Goal: Task Accomplishment & Management: Complete application form

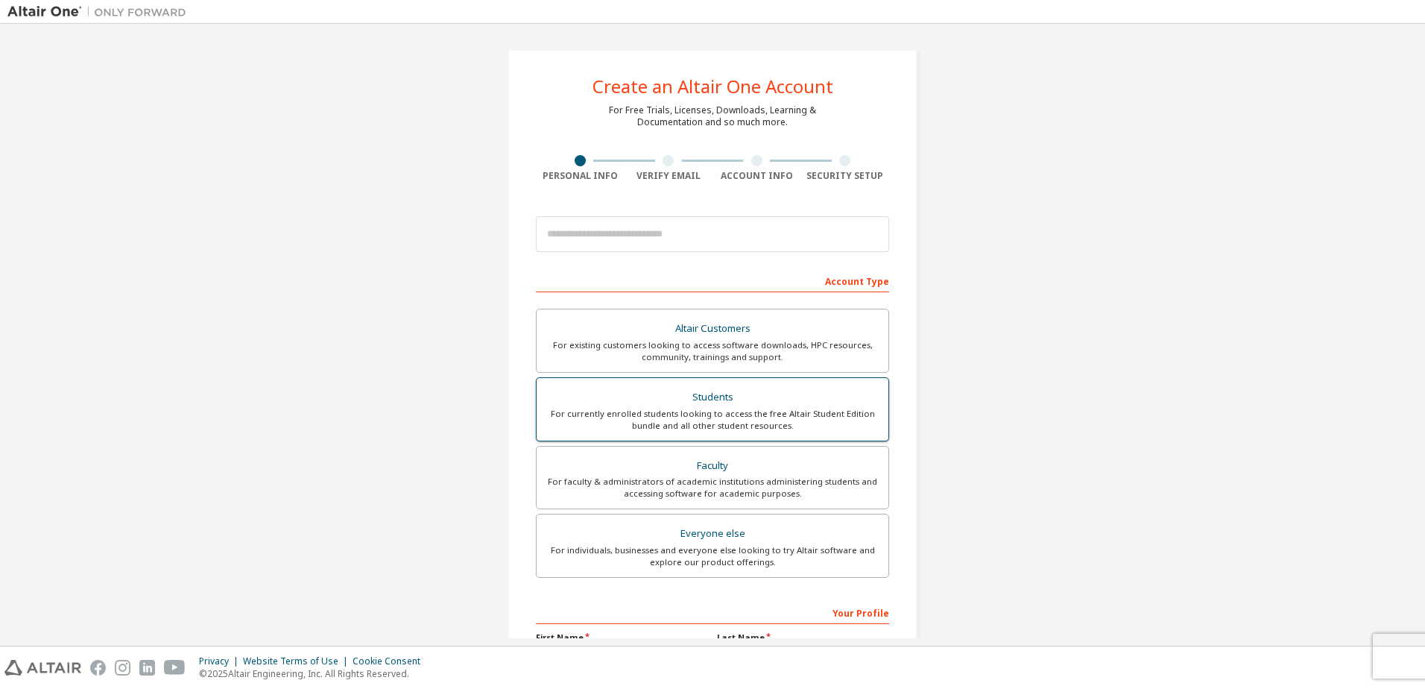
click at [737, 402] on div "Students" at bounding box center [713, 397] width 334 height 21
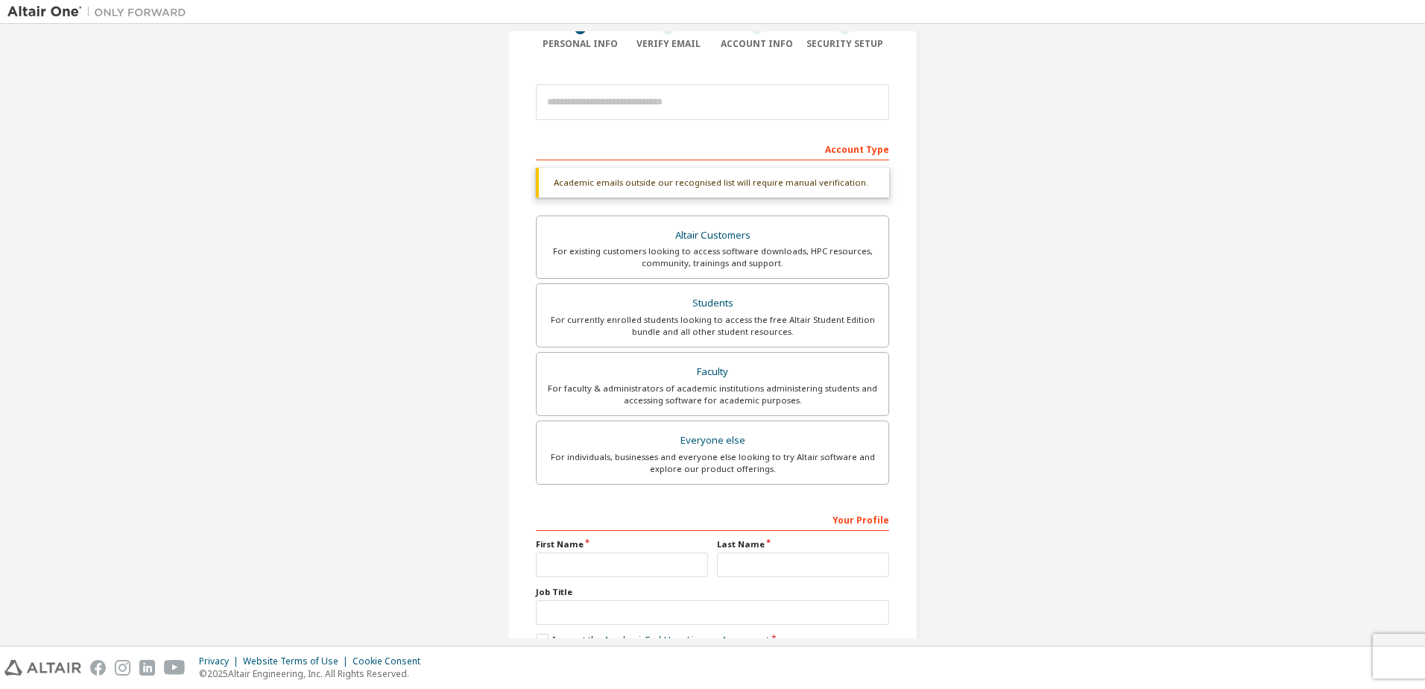
drag, startPoint x: 914, startPoint y: 270, endPoint x: 918, endPoint y: 334, distance: 64.2
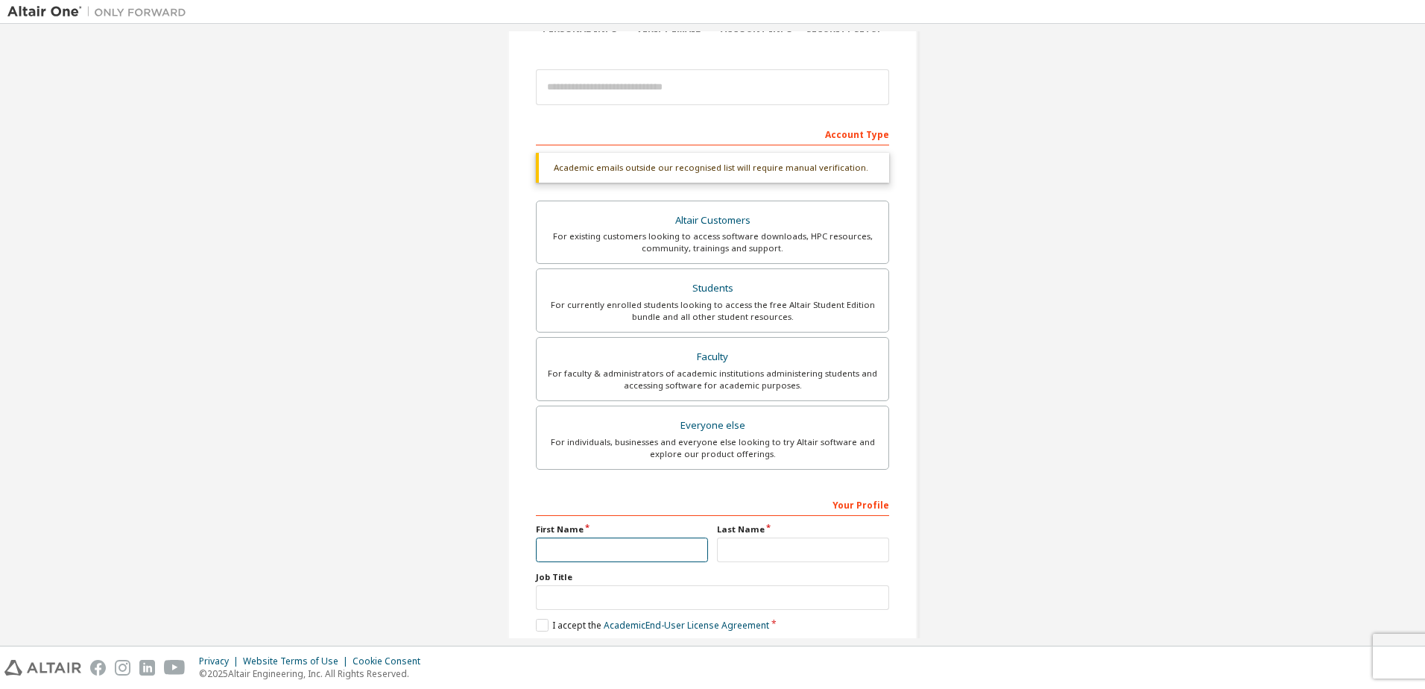
click at [636, 552] on input "text" at bounding box center [622, 549] width 172 height 25
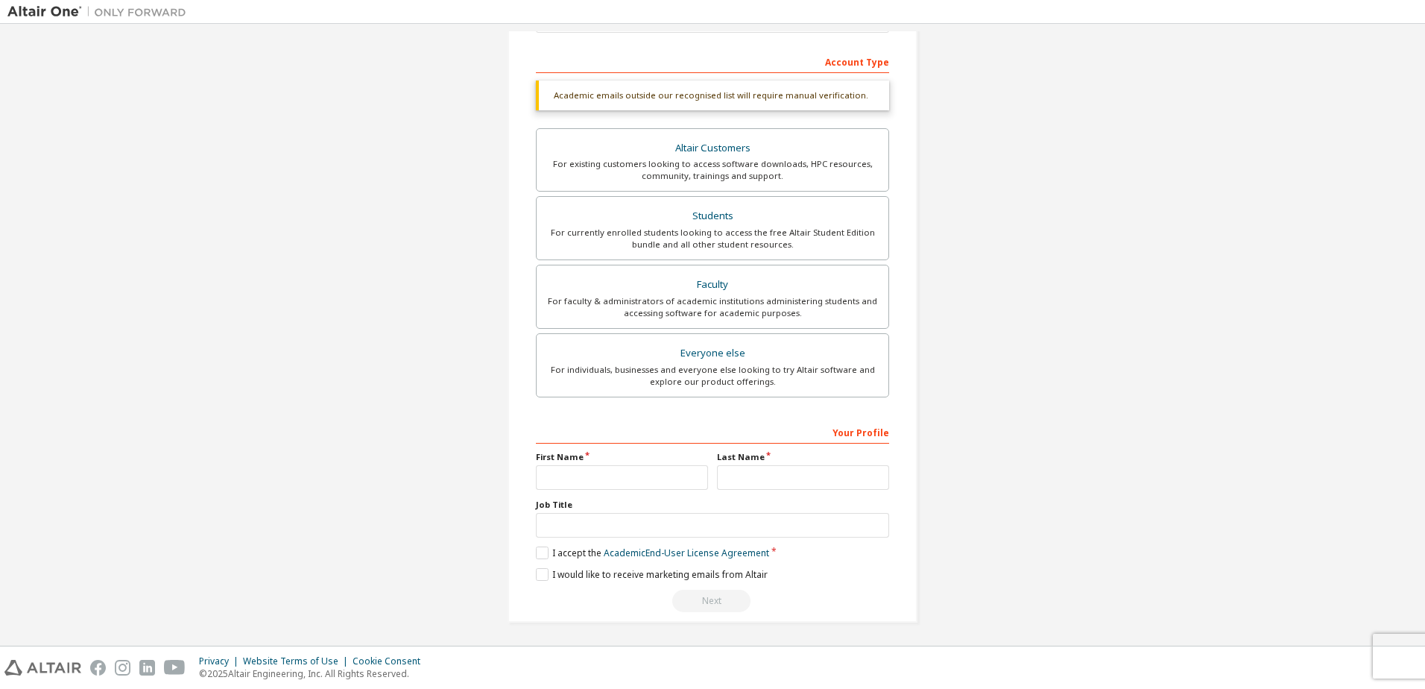
scroll to position [221, 0]
drag, startPoint x: 1014, startPoint y: 417, endPoint x: 1013, endPoint y: 468, distance: 50.7
click at [587, 479] on input "text" at bounding box center [622, 475] width 172 height 25
click at [729, 472] on input "text" at bounding box center [803, 475] width 172 height 25
click at [641, 471] on input "text" at bounding box center [622, 475] width 172 height 25
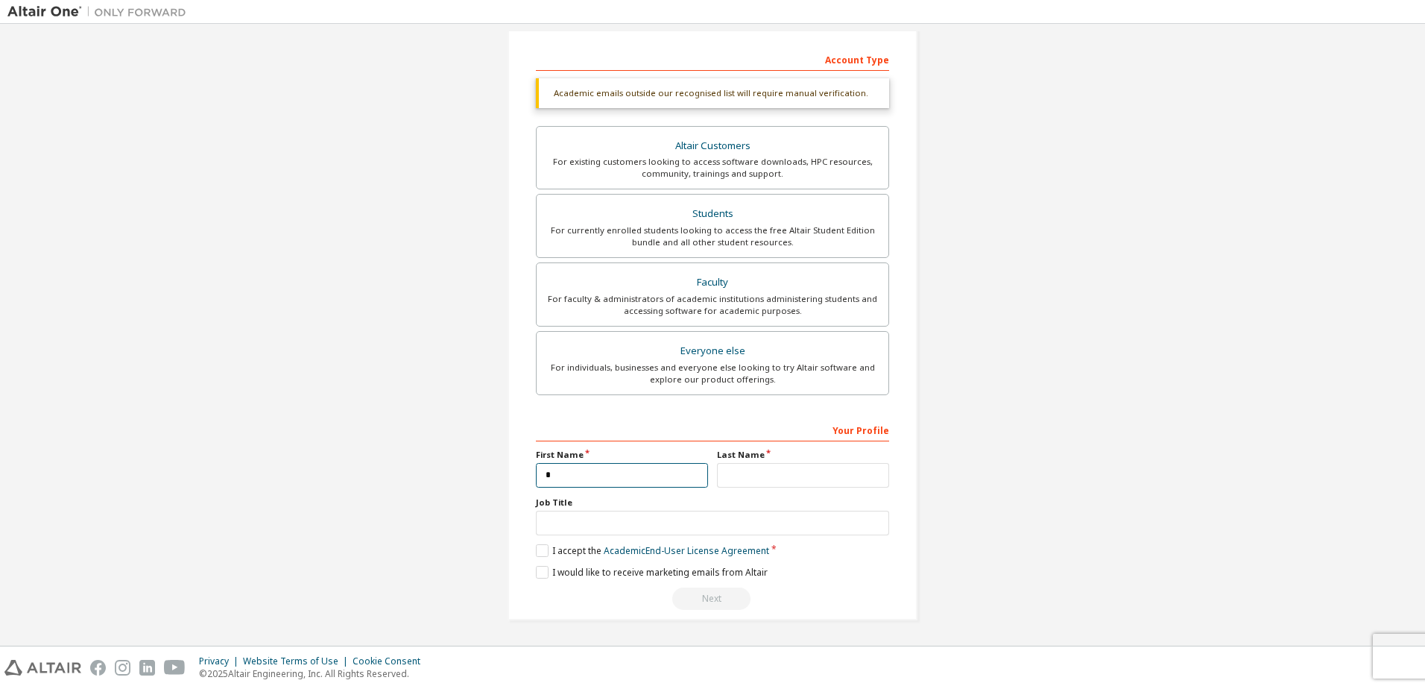
type input "*"
type input "**"
click at [720, 481] on input "text" at bounding box center [803, 475] width 172 height 25
type input "*"
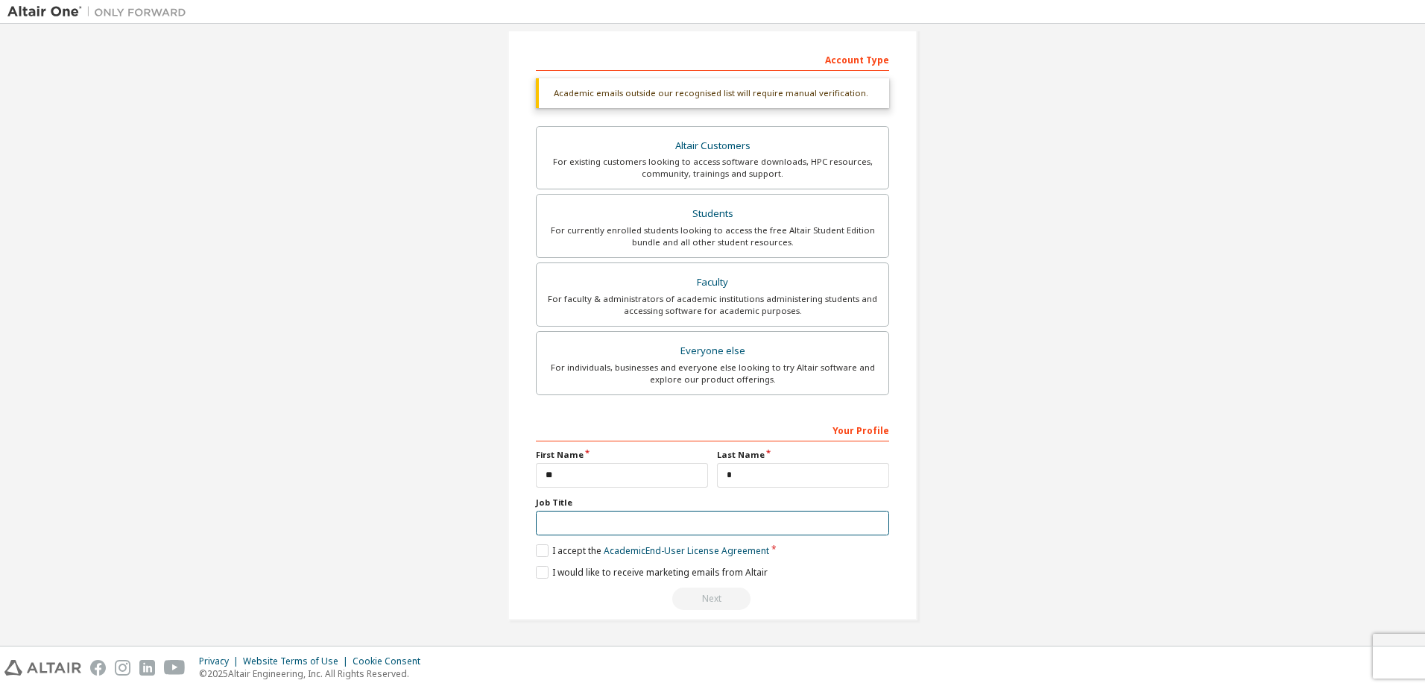
click at [596, 528] on input "text" at bounding box center [712, 523] width 353 height 25
click at [554, 552] on label "I accept the Academic End-User License Agreement" at bounding box center [652, 550] width 233 height 13
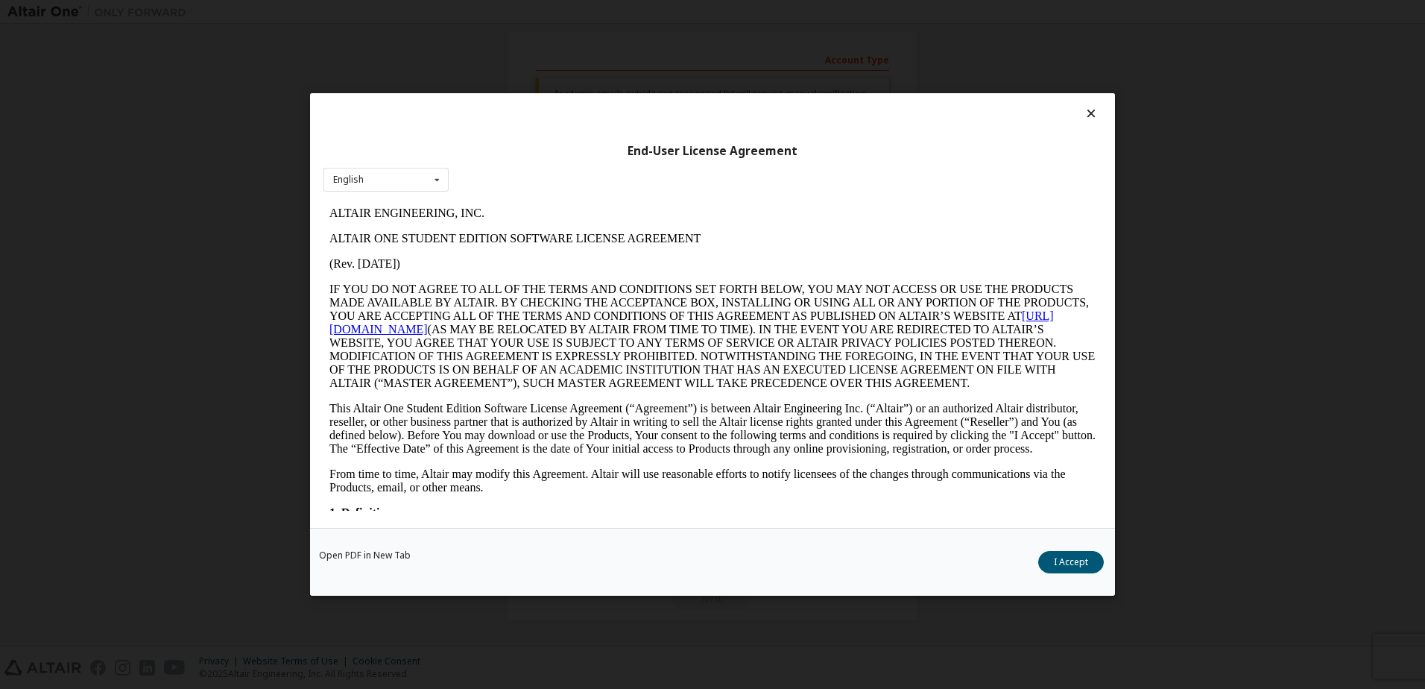
scroll to position [0, 0]
click at [1089, 112] on icon at bounding box center [1092, 113] width 16 height 13
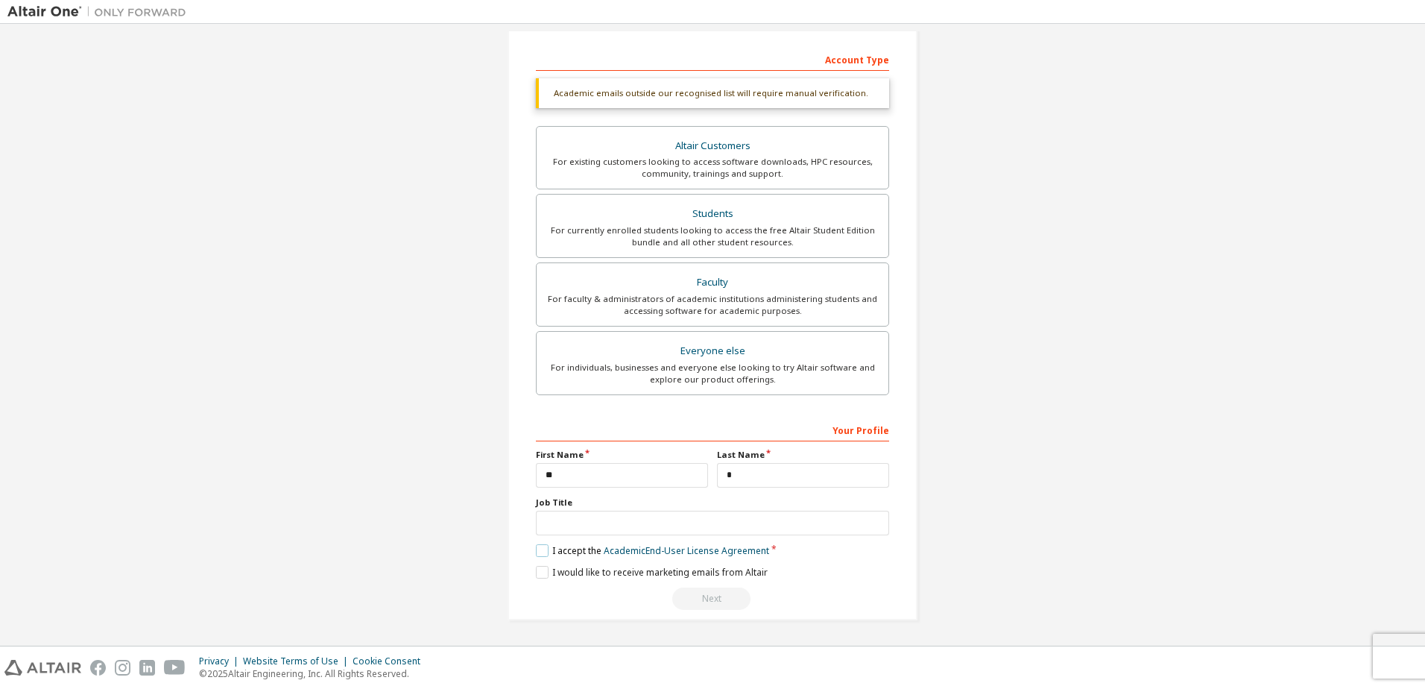
click at [540, 554] on label "I accept the Academic End-User License Agreement" at bounding box center [652, 550] width 233 height 13
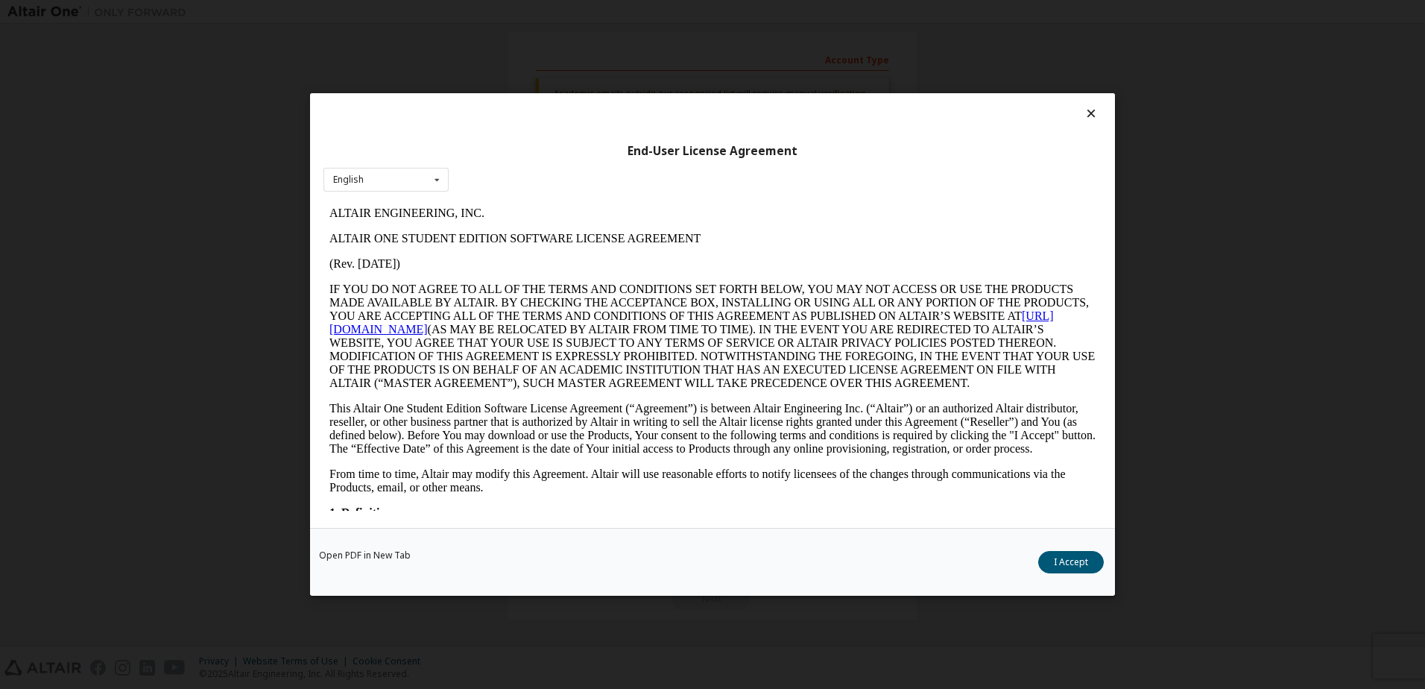
click at [1090, 113] on icon at bounding box center [1092, 113] width 16 height 13
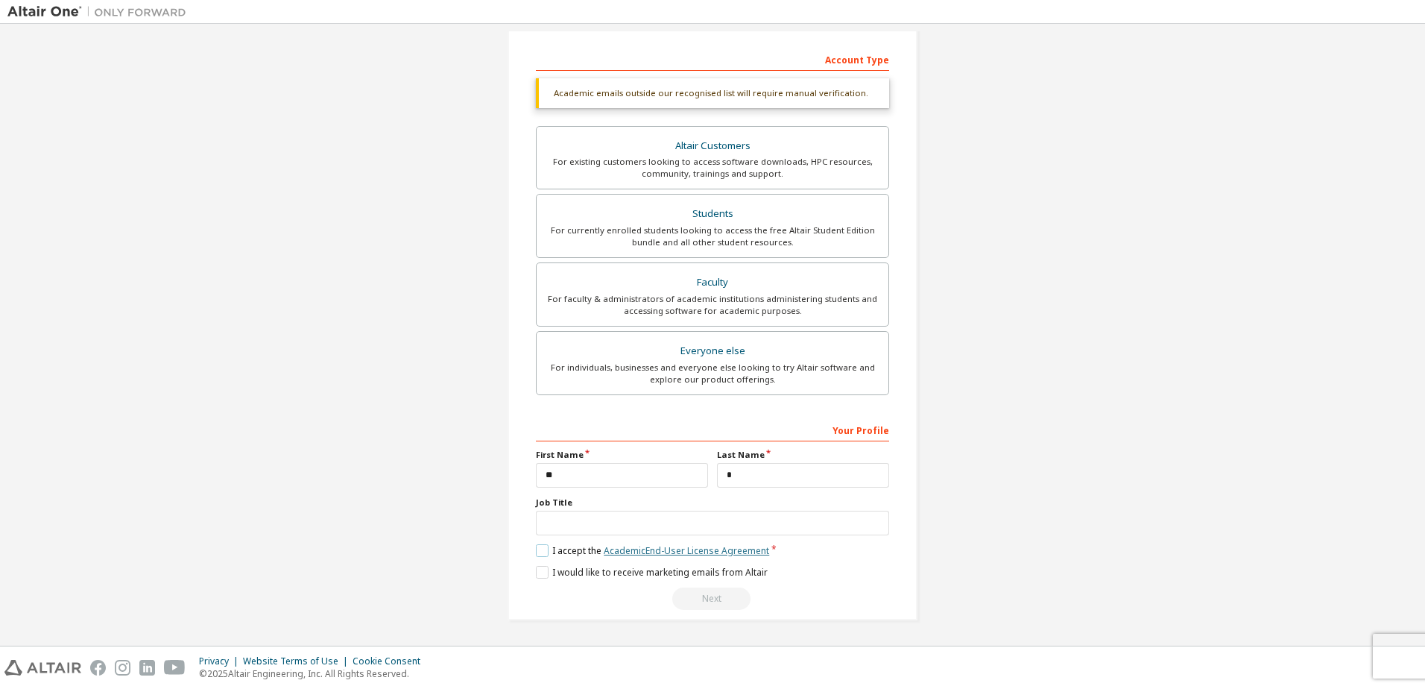
click at [742, 553] on link "Academic End-User License Agreement" at bounding box center [686, 550] width 165 height 13
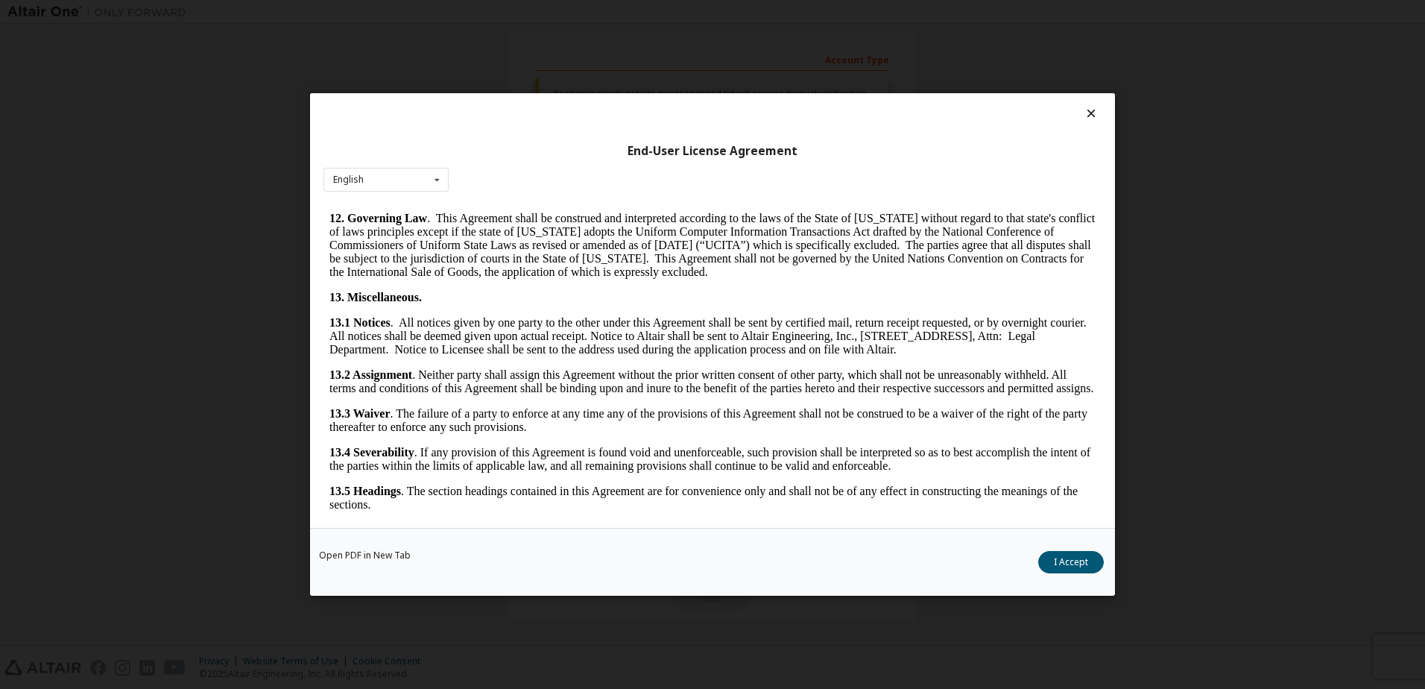
scroll to position [2364, 0]
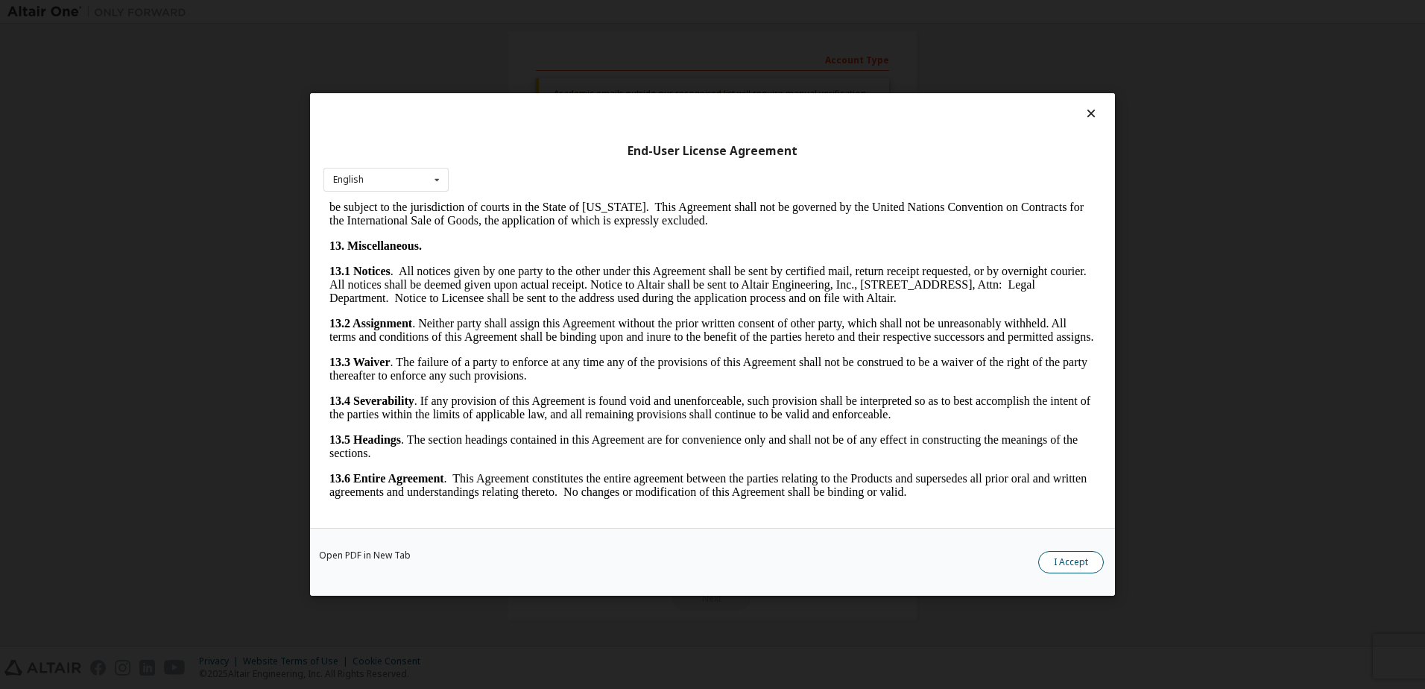
click at [1075, 561] on button "I Accept" at bounding box center [1071, 562] width 66 height 22
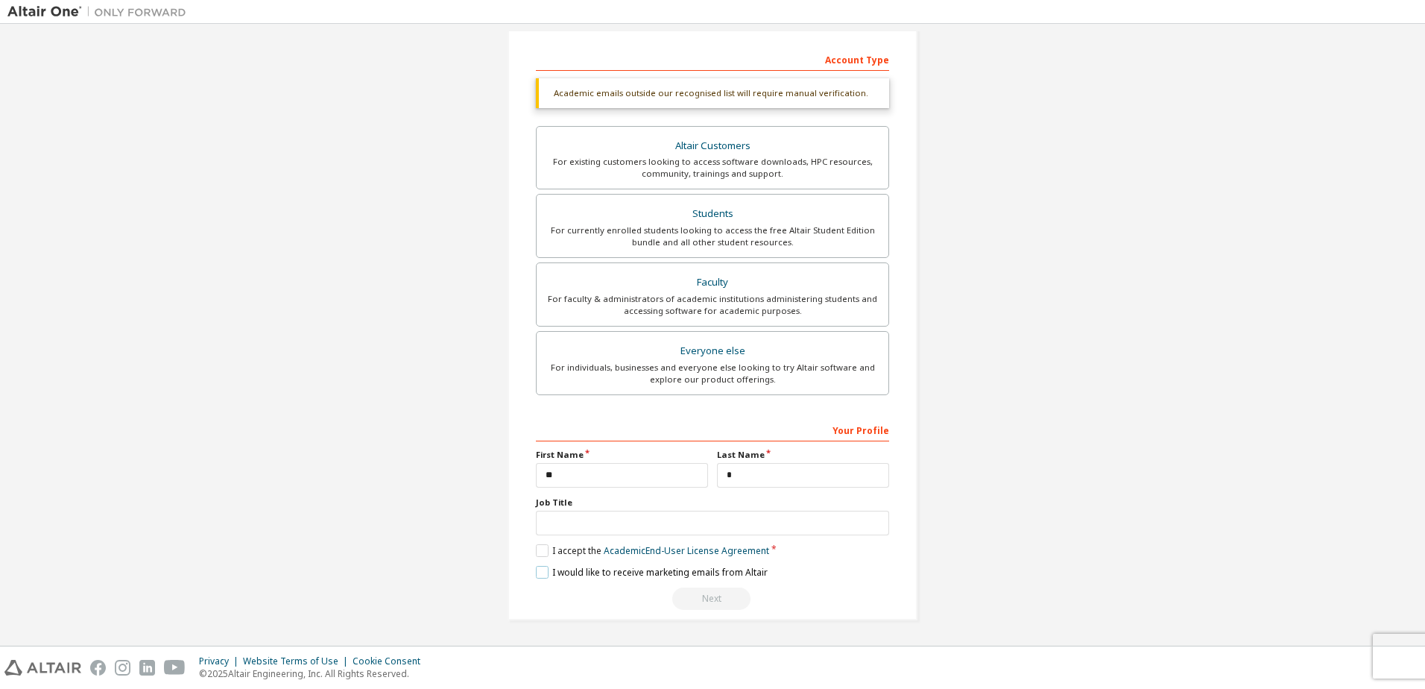
click at [582, 576] on label "I would like to receive marketing emails from Altair" at bounding box center [652, 572] width 232 height 13
drag, startPoint x: 562, startPoint y: 572, endPoint x: 609, endPoint y: 581, distance: 47.9
click at [561, 572] on label "I would like to receive marketing emails from Altair" at bounding box center [652, 572] width 232 height 13
click at [698, 594] on div "Next" at bounding box center [712, 598] width 353 height 22
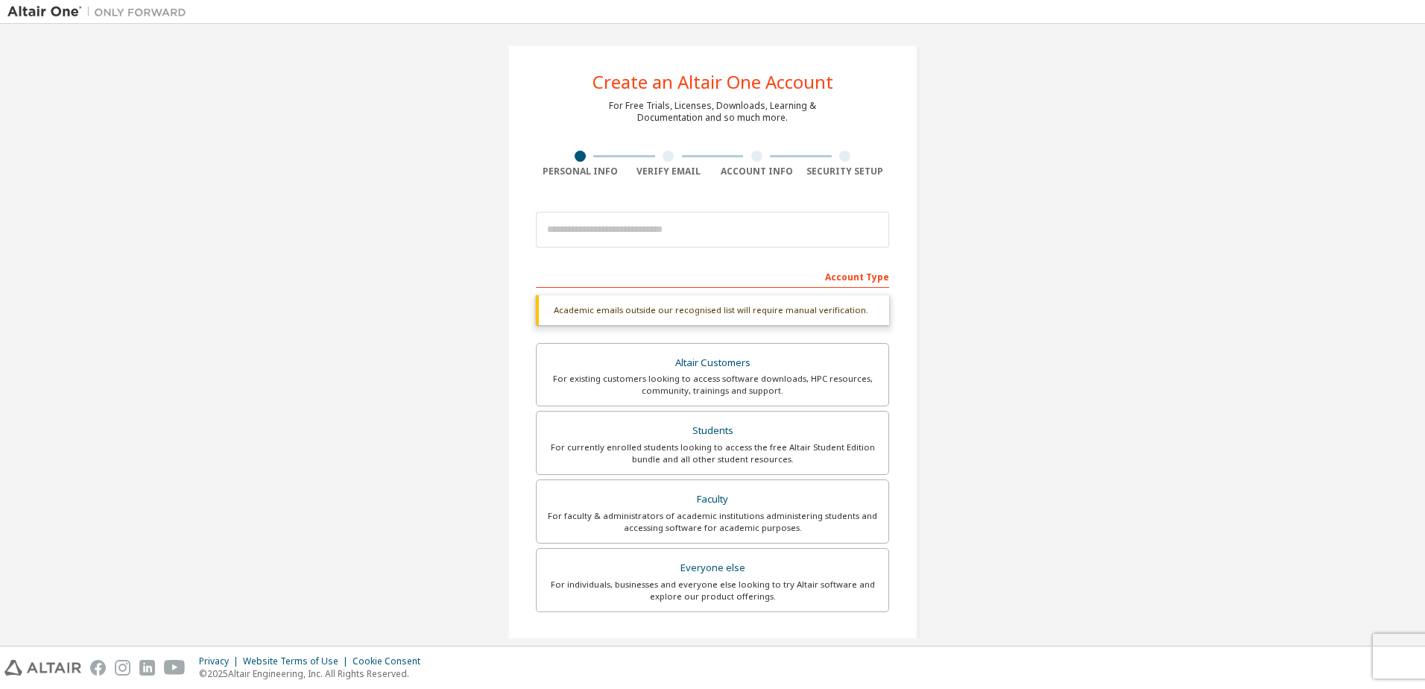
scroll to position [0, 0]
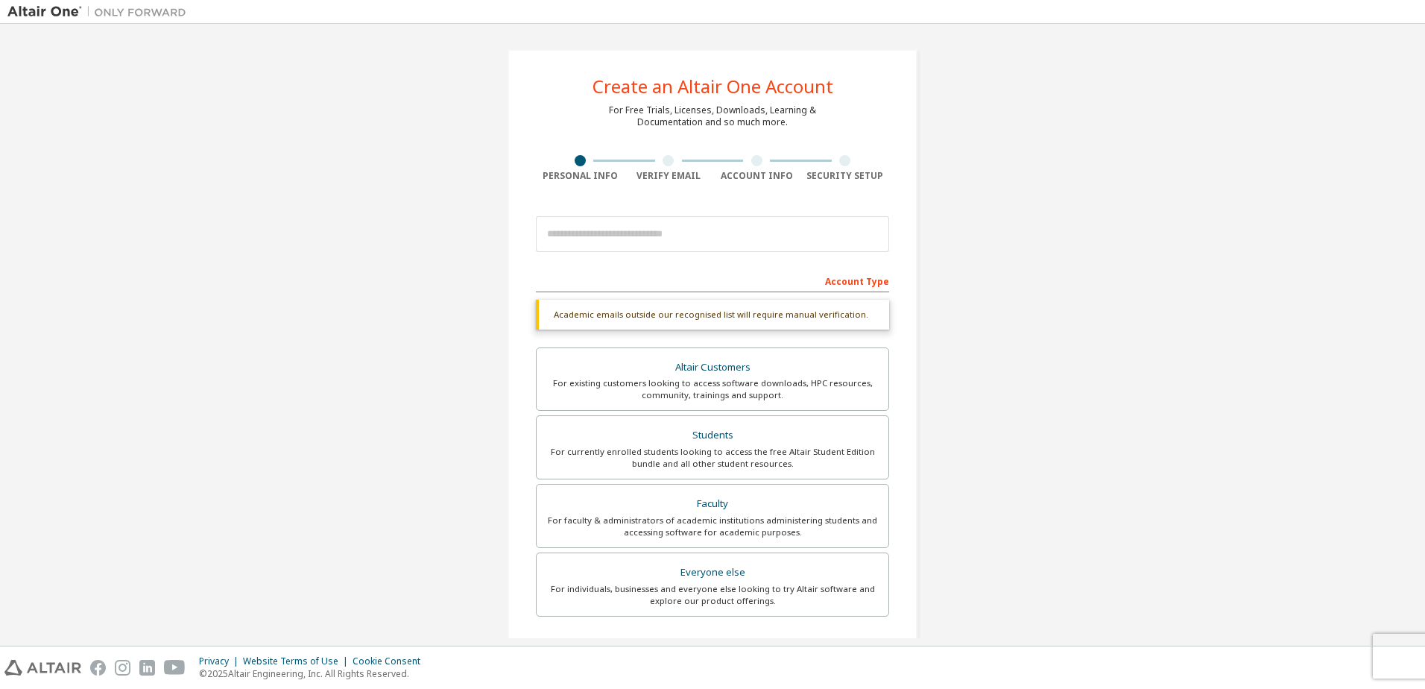
drag, startPoint x: 1078, startPoint y: 405, endPoint x: 1081, endPoint y: 353, distance: 53.0
click at [788, 459] on div "For currently enrolled students looking to access the free Altair Student Editi…" at bounding box center [713, 458] width 334 height 24
click at [601, 239] on input "email" at bounding box center [712, 234] width 353 height 36
click at [712, 241] on input "email" at bounding box center [712, 234] width 353 height 36
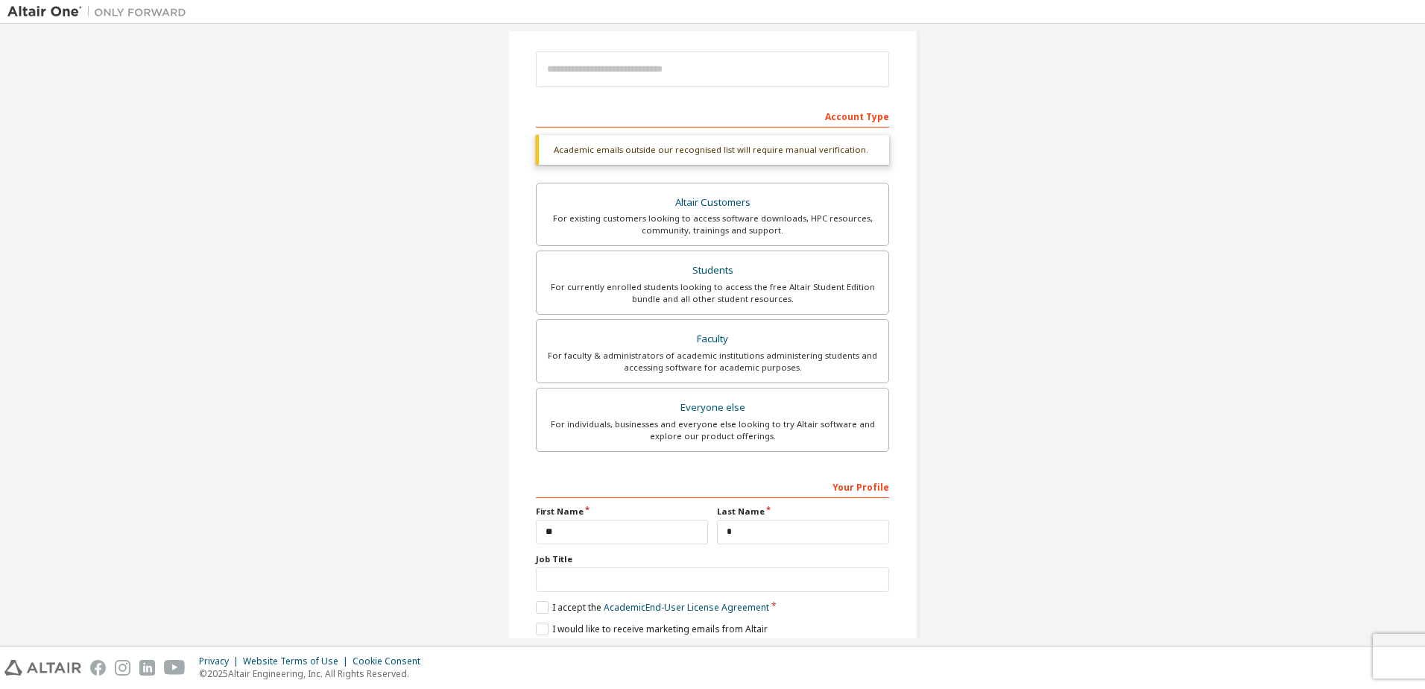
scroll to position [166, 0]
drag, startPoint x: 1145, startPoint y: 281, endPoint x: 938, endPoint y: 193, distance: 225.8
click at [622, 66] on input "email" at bounding box center [712, 68] width 353 height 36
type input "**********"
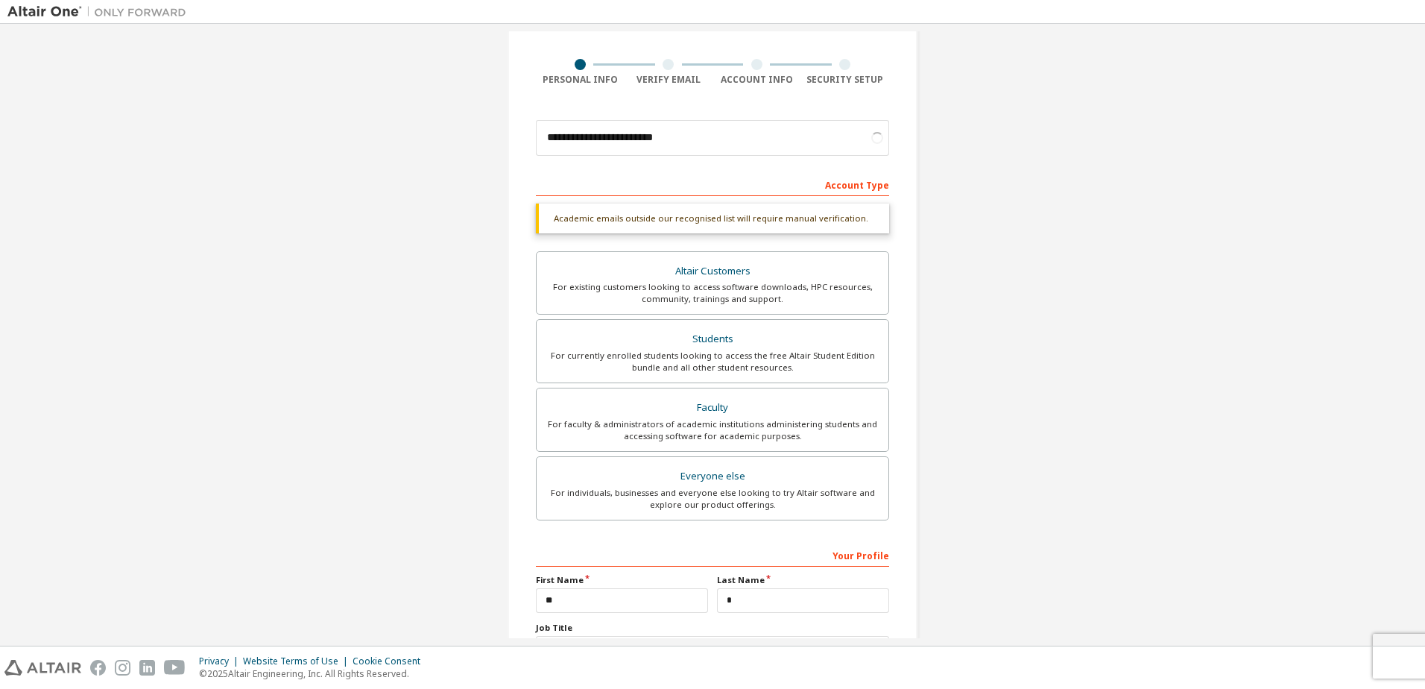
scroll to position [81, 0]
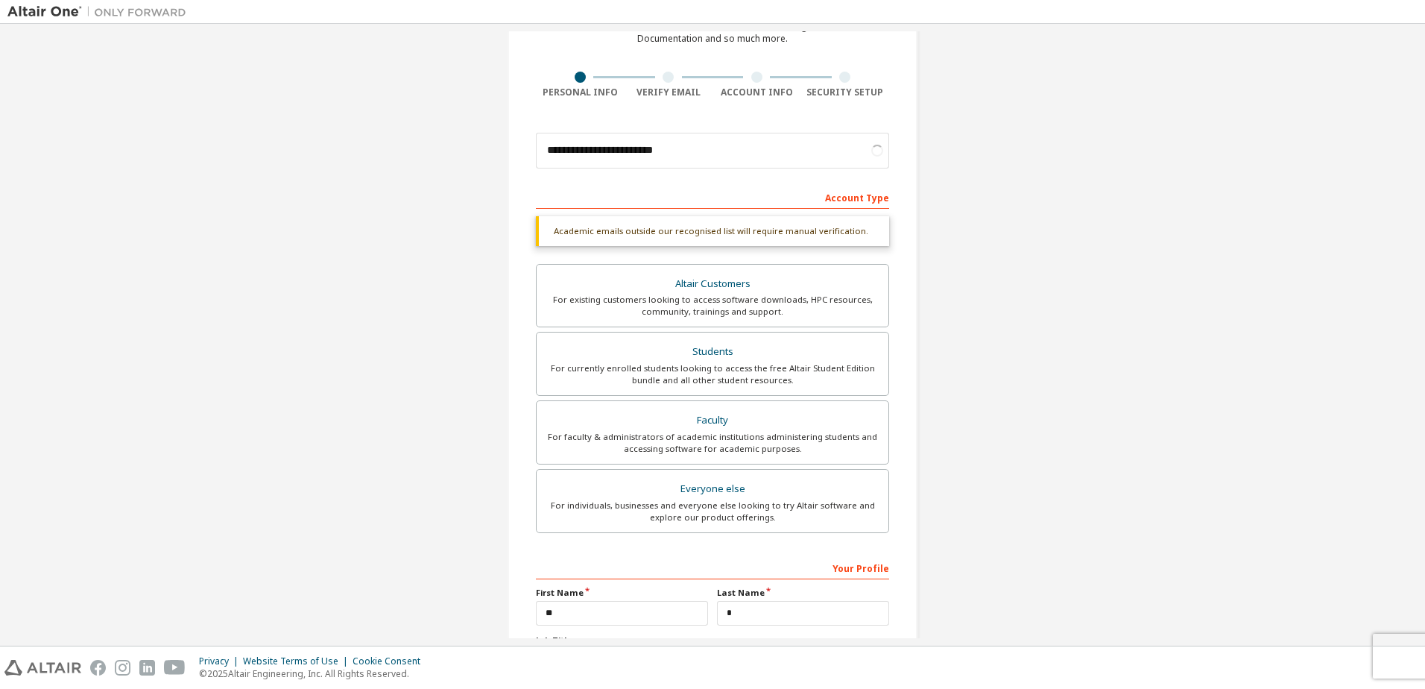
drag, startPoint x: 1023, startPoint y: 160, endPoint x: 1024, endPoint y: 145, distance: 15.7
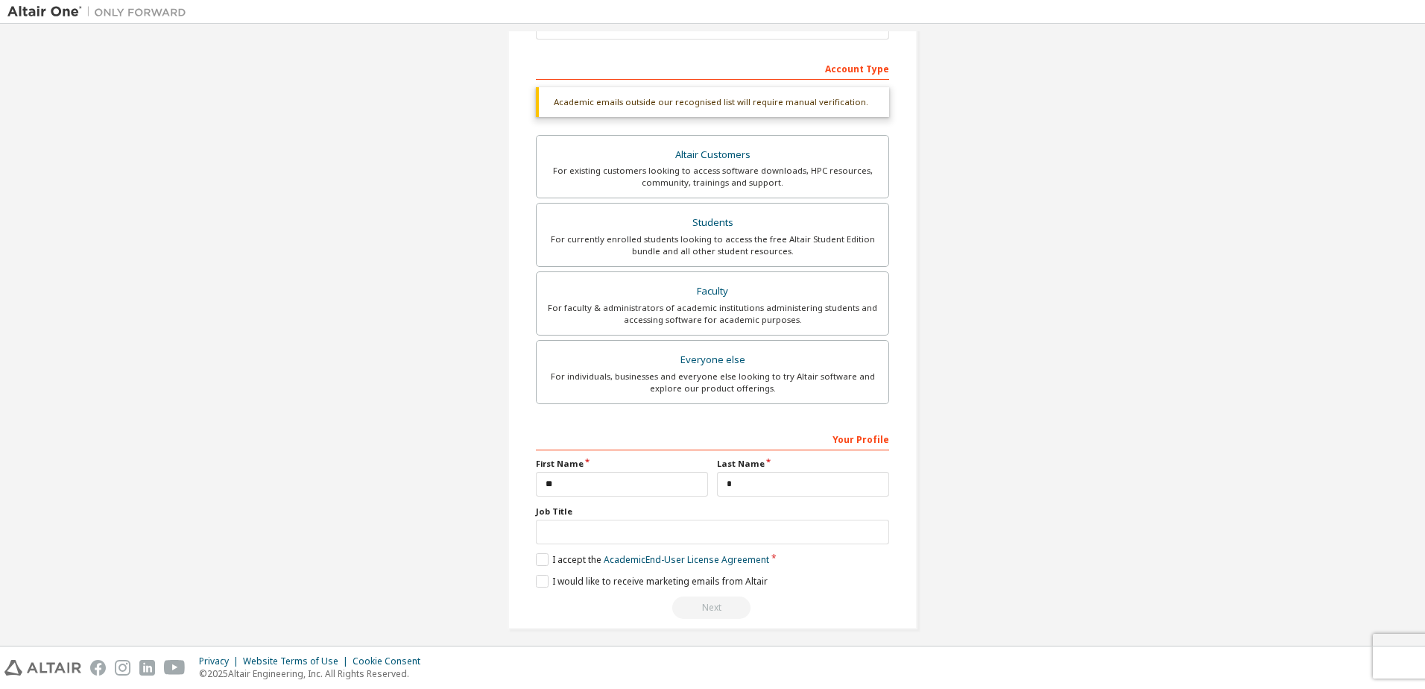
drag, startPoint x: 1009, startPoint y: 159, endPoint x: 1008, endPoint y: 238, distance: 79.7
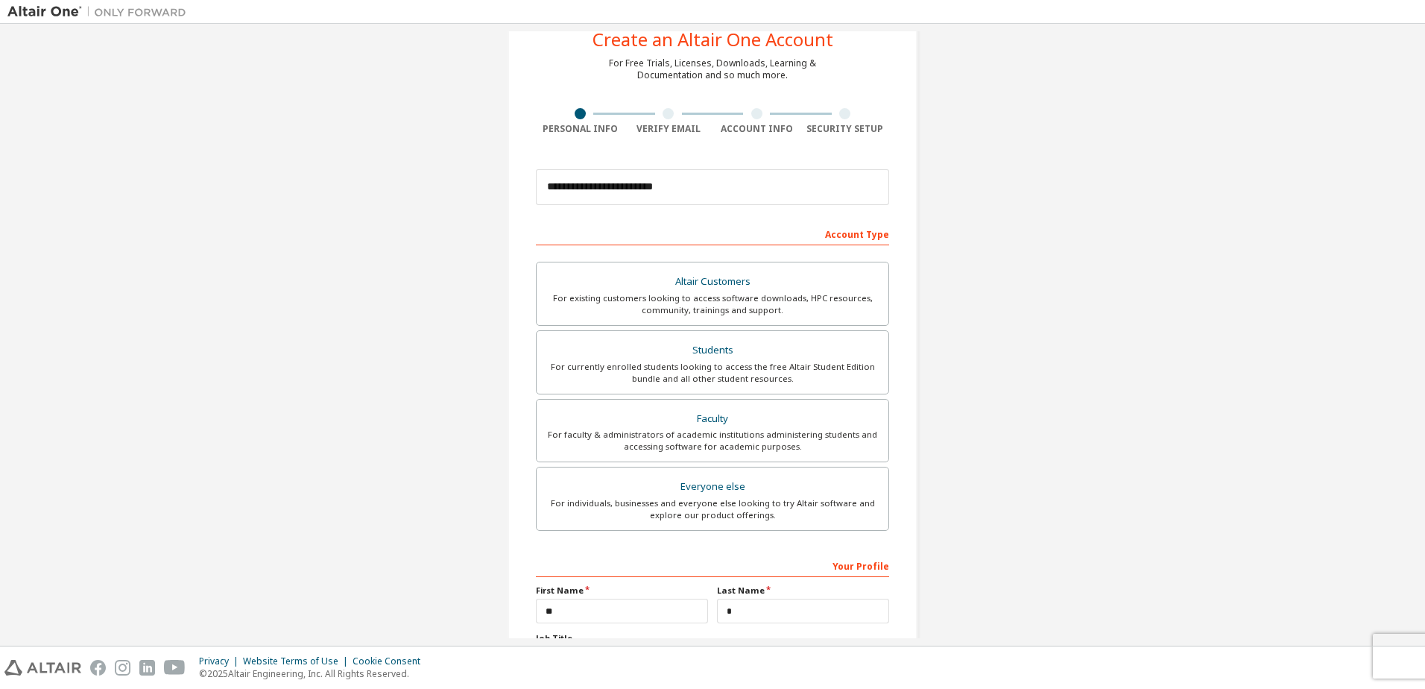
drag, startPoint x: 1054, startPoint y: 329, endPoint x: 1061, endPoint y: 279, distance: 50.5
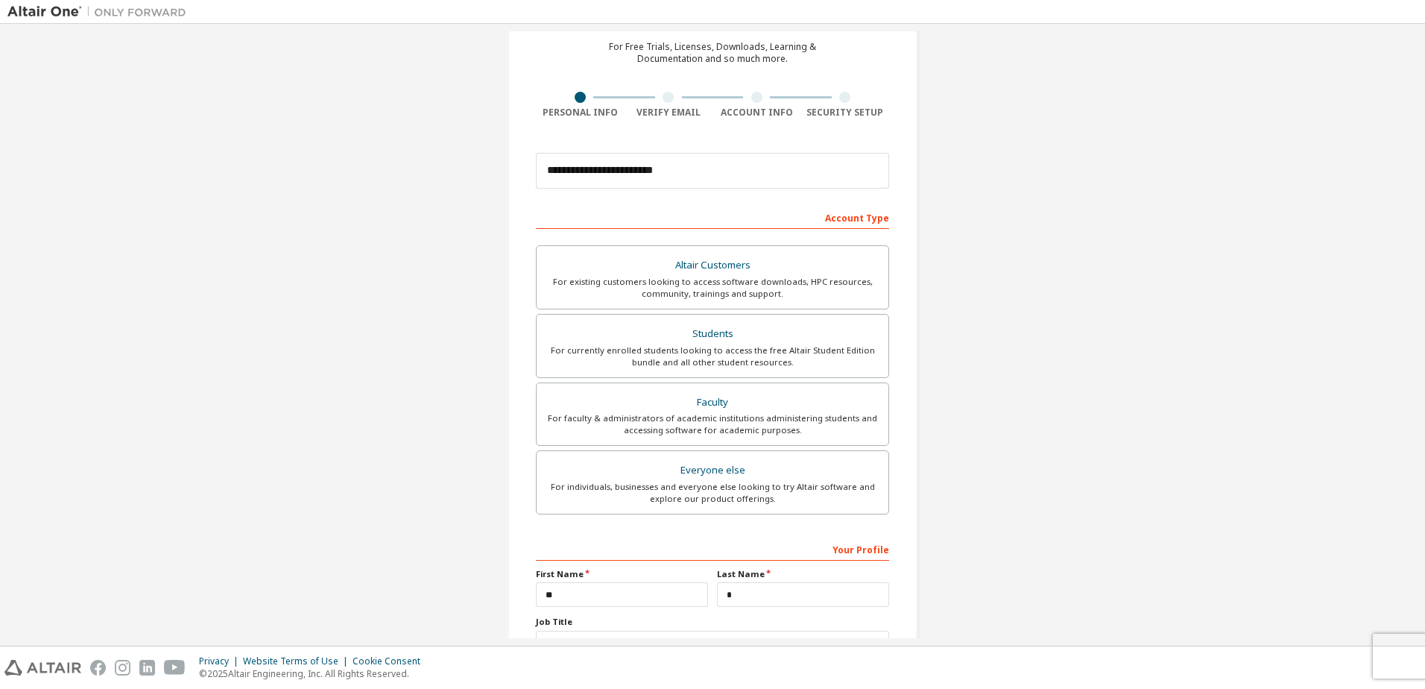
drag, startPoint x: 969, startPoint y: 209, endPoint x: 976, endPoint y: 271, distance: 61.5
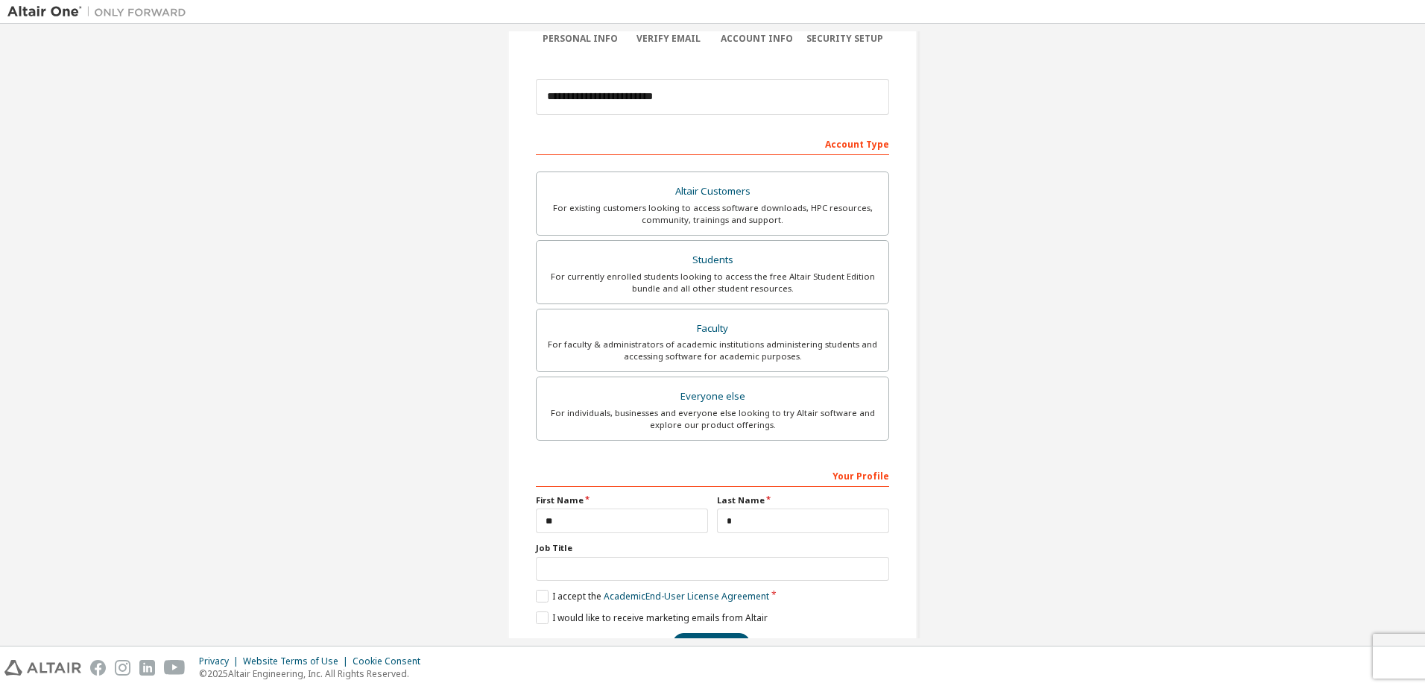
scroll to position [172, 0]
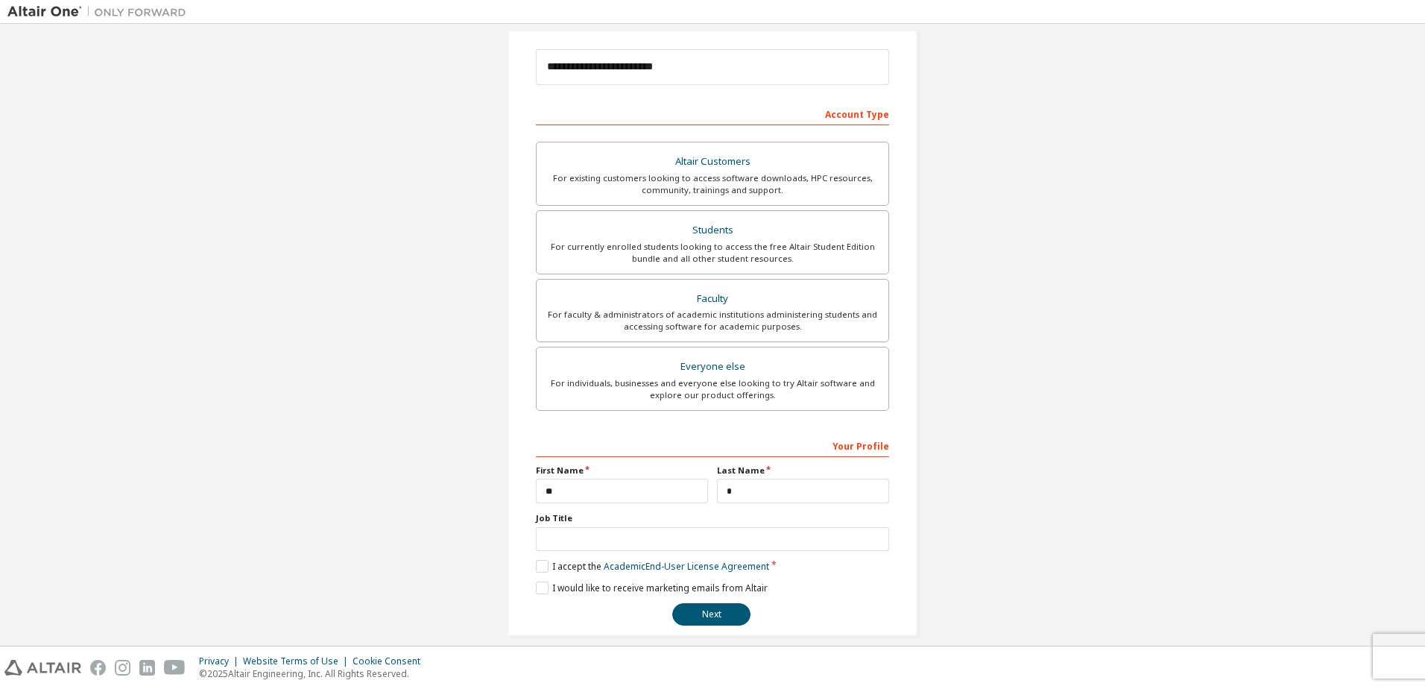
drag, startPoint x: 1019, startPoint y: 355, endPoint x: 1025, endPoint y: 402, distance: 48.1
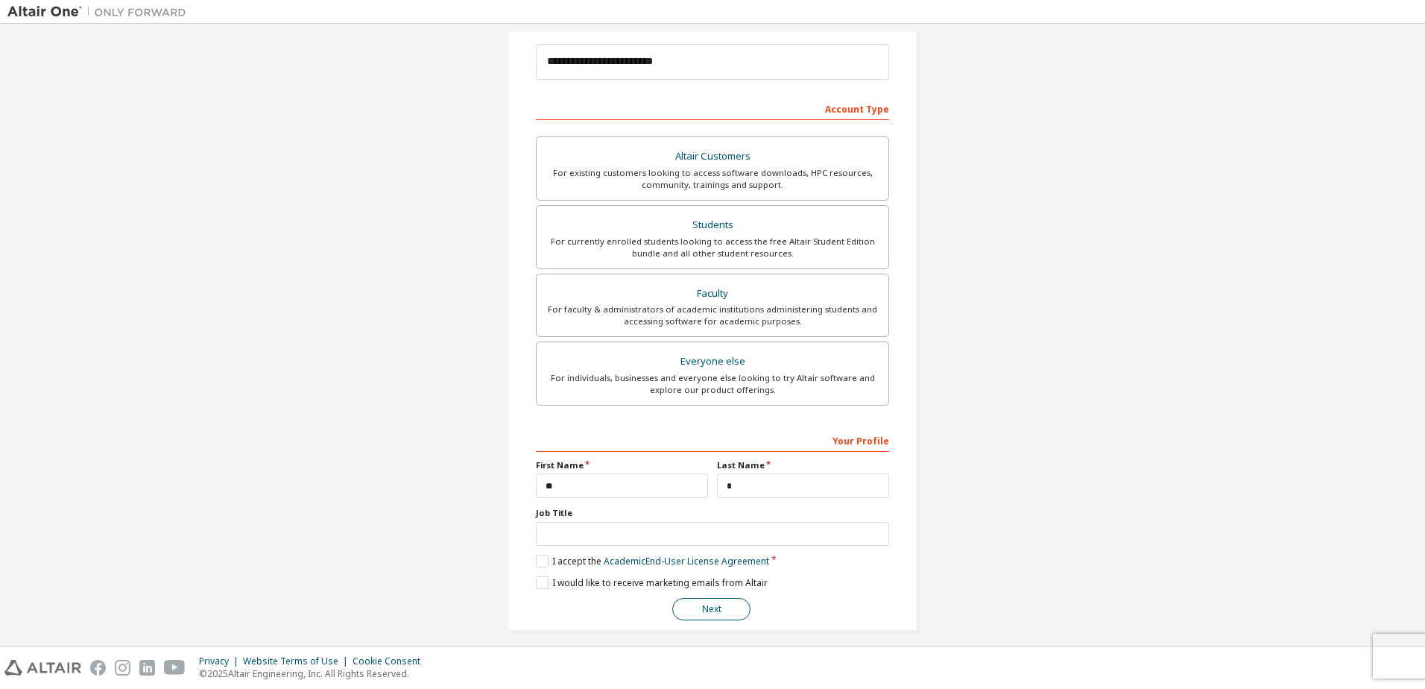
click at [736, 603] on button "Next" at bounding box center [711, 609] width 78 height 22
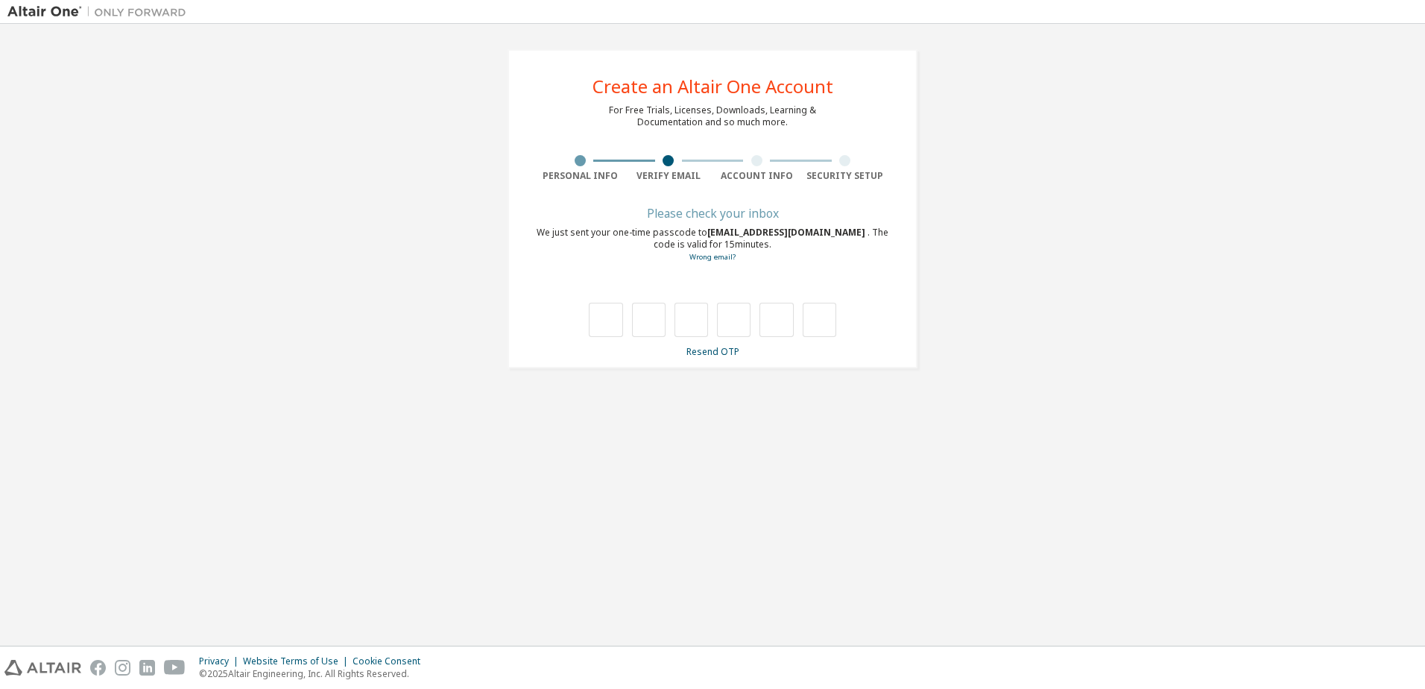
scroll to position [0, 0]
type input "*"
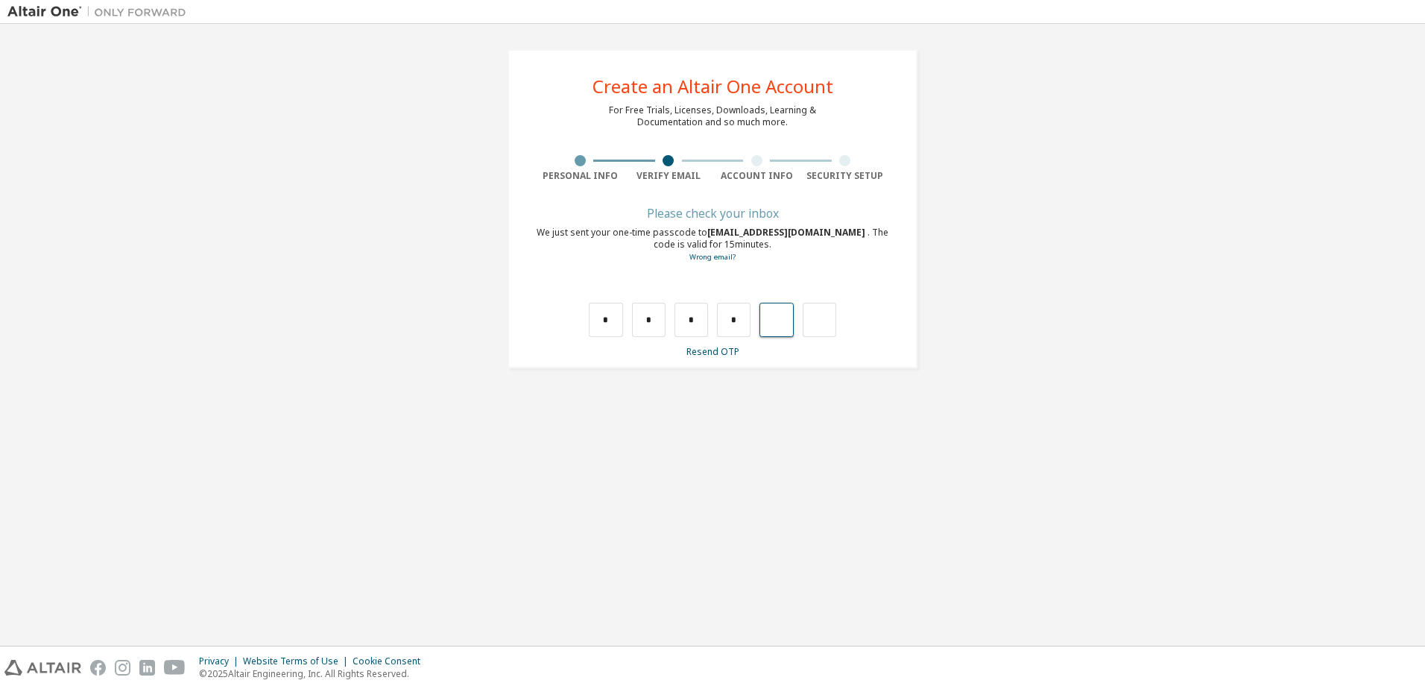
type input "*"
